Goal: Navigation & Orientation: Find specific page/section

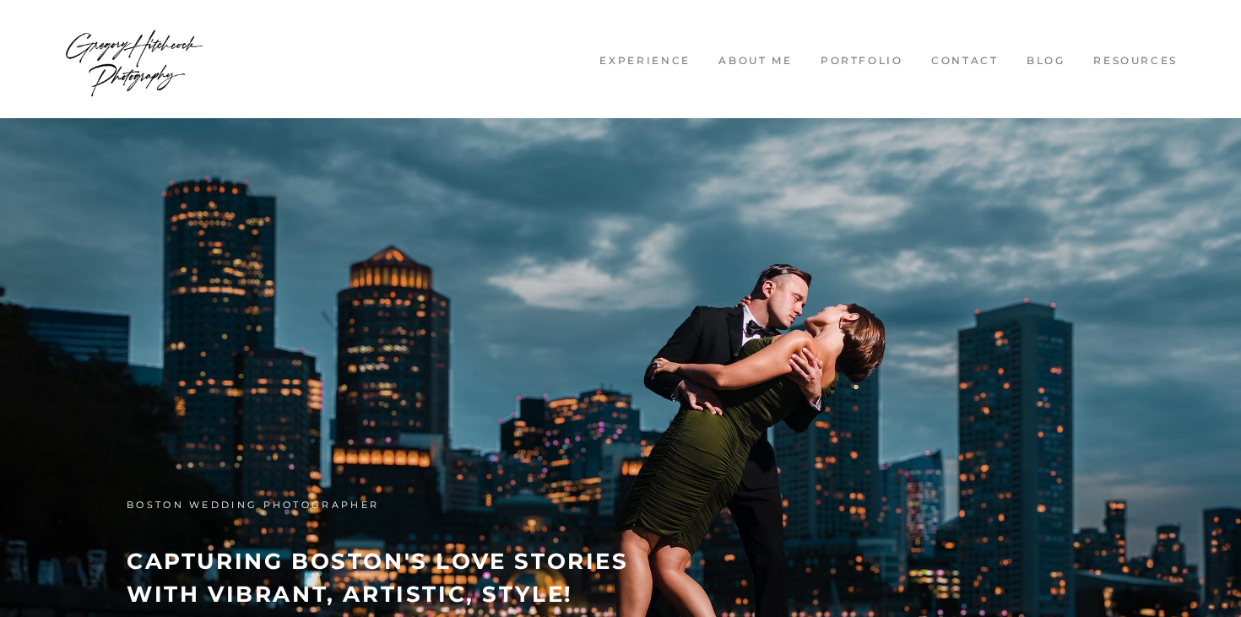
click at [661, 54] on link "Experience" at bounding box center [645, 61] width 111 height 14
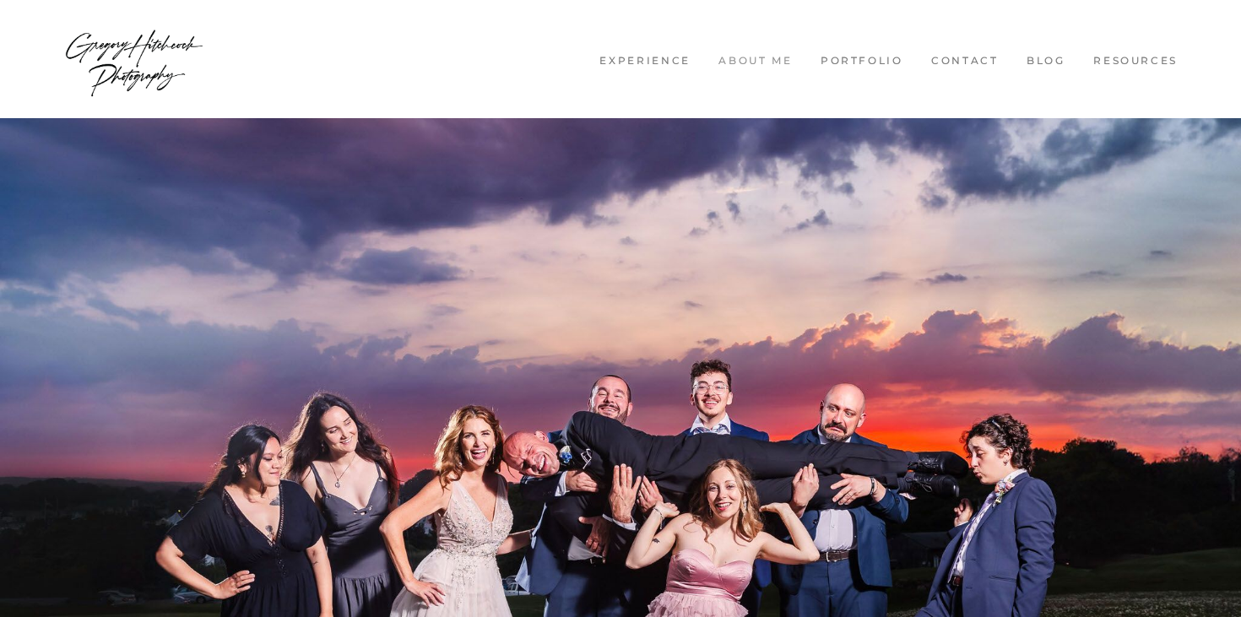
click at [733, 51] on li "About me" at bounding box center [756, 59] width 94 height 19
click at [733, 62] on link "About me" at bounding box center [756, 61] width 94 height 14
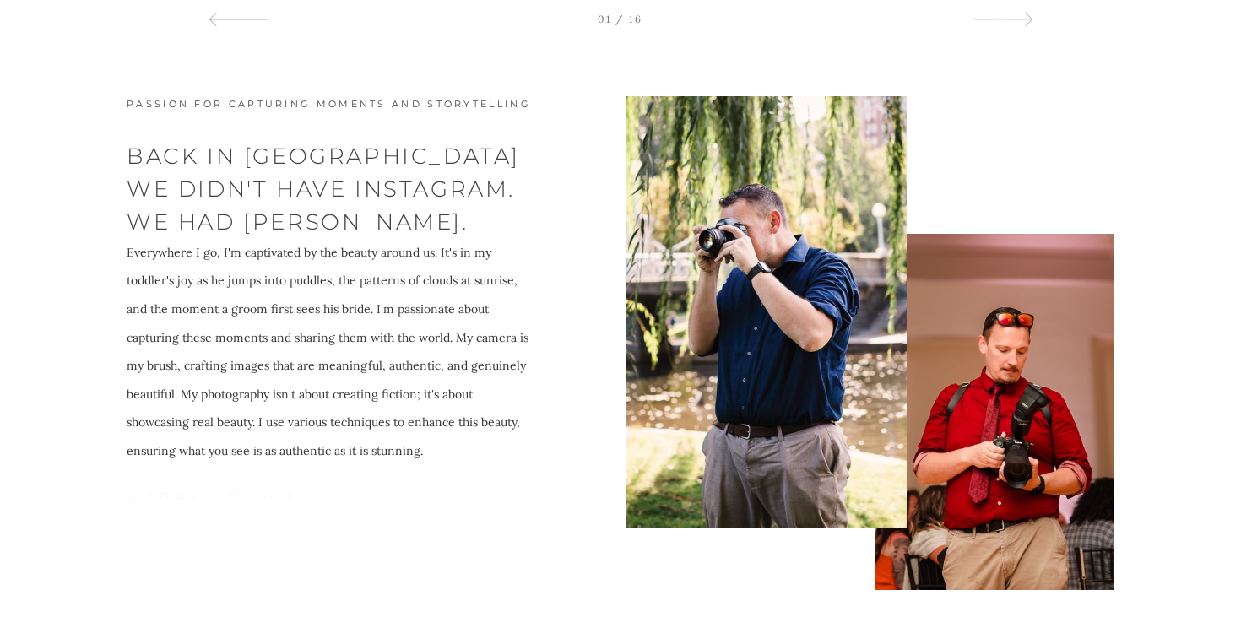
scroll to position [4404, 0]
